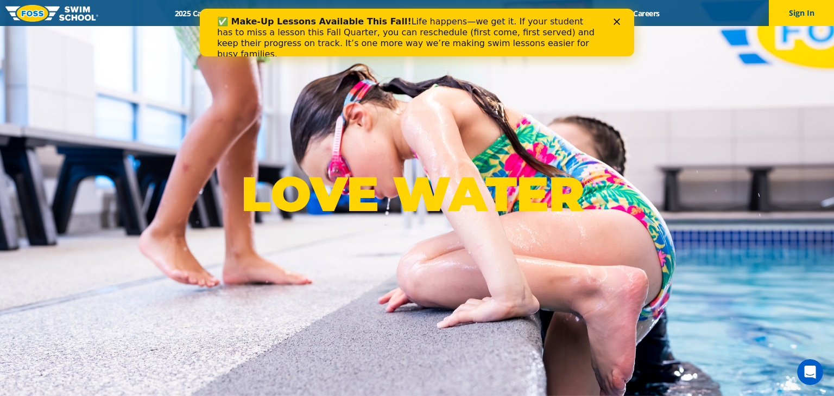
click at [615, 21] on icon "Close" at bounding box center [616, 21] width 7 height 7
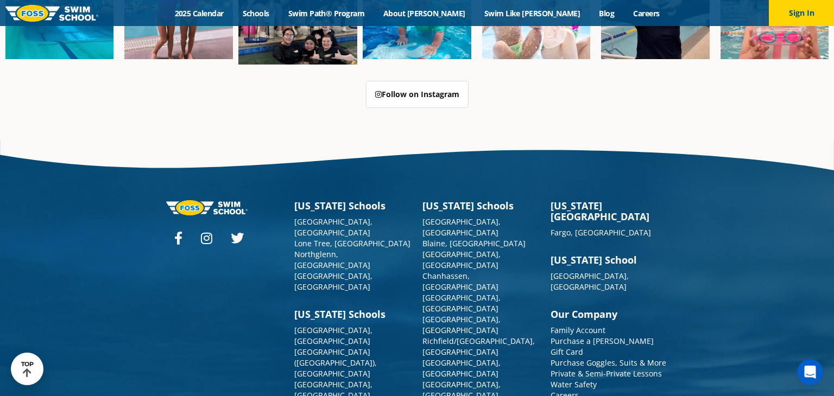
scroll to position [2759, 0]
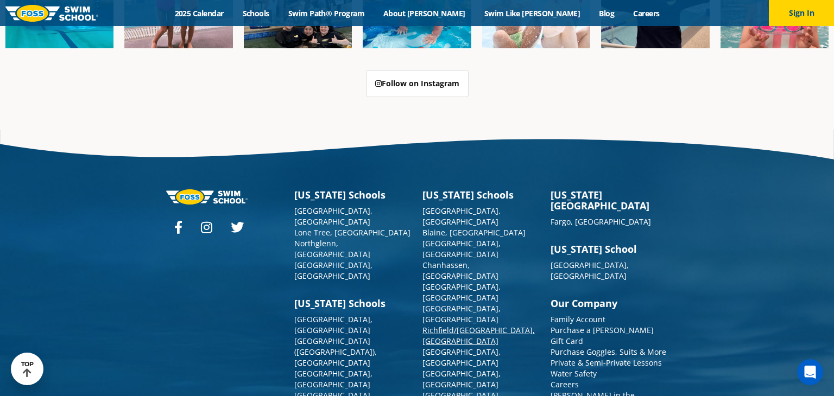
click at [469, 325] on link "Richfield/[GEOGRAPHIC_DATA], [GEOGRAPHIC_DATA]" at bounding box center [478, 335] width 112 height 21
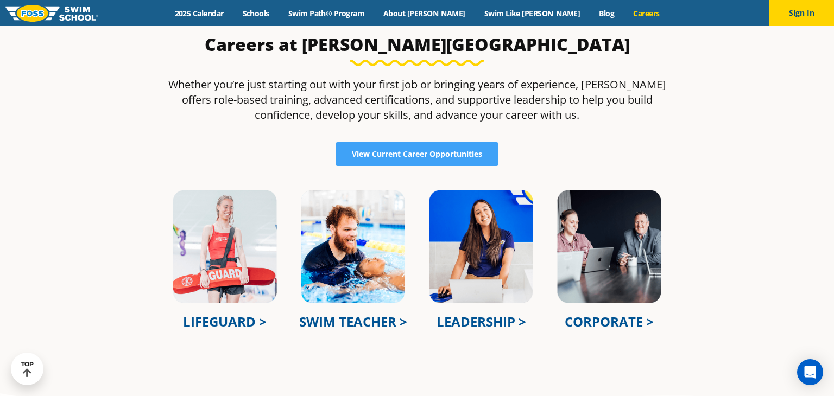
scroll to position [305, 0]
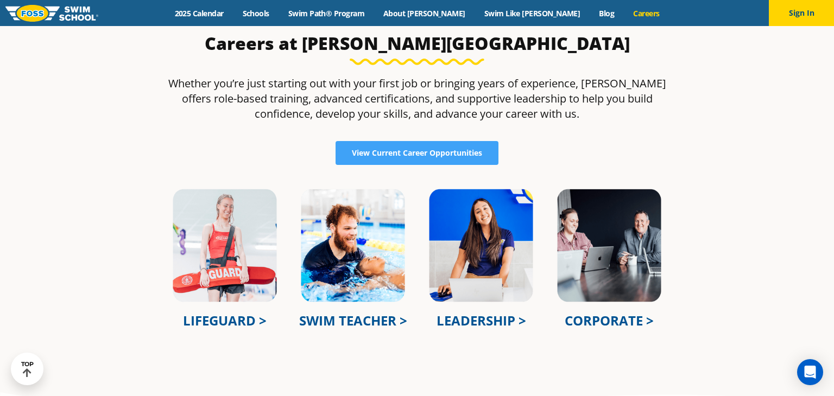
click at [252, 316] on link "LIFEGUARD >" at bounding box center [225, 321] width 84 height 18
